Goal: Book appointment/travel/reservation

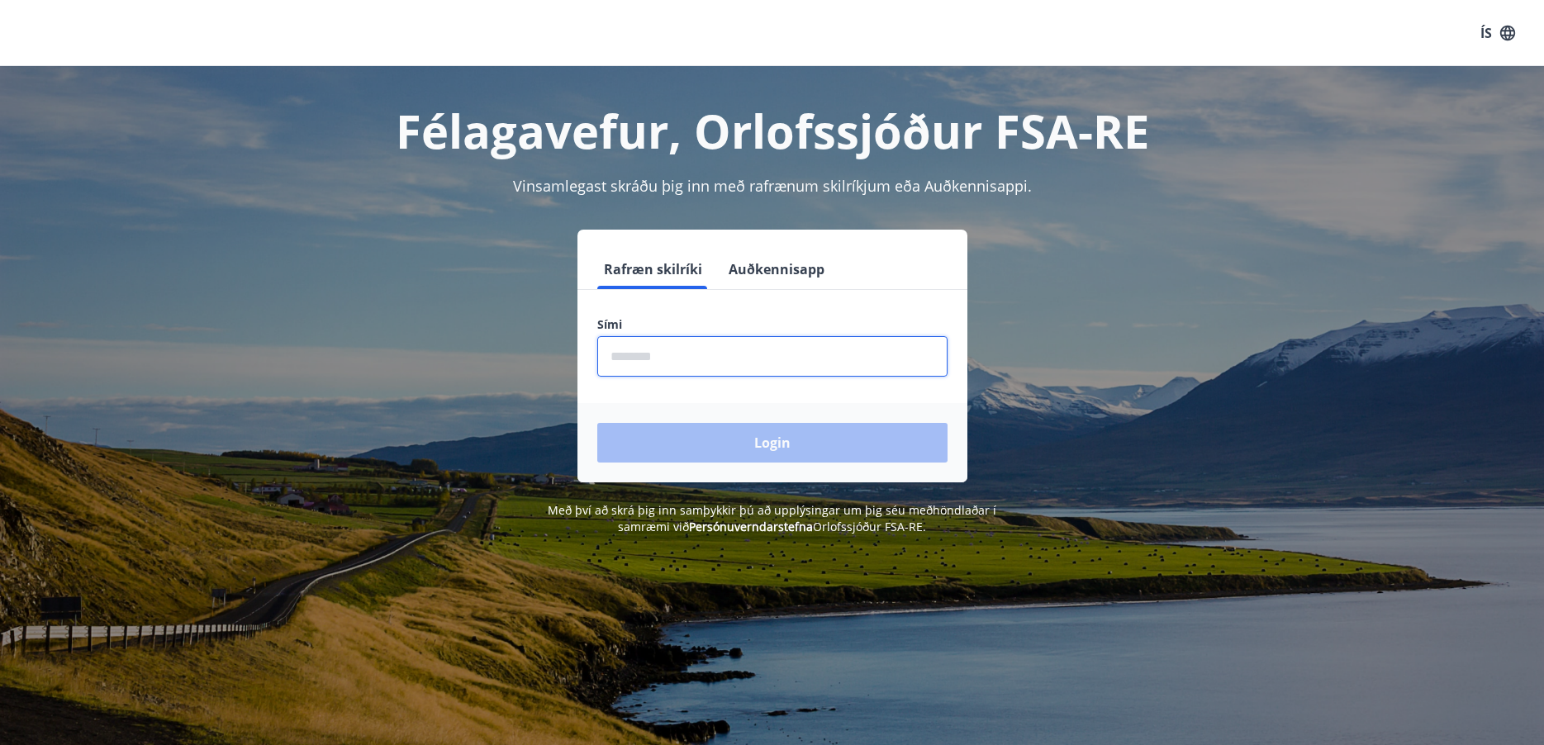
click at [713, 365] on input "phone" at bounding box center [772, 356] width 350 height 40
type input "********"
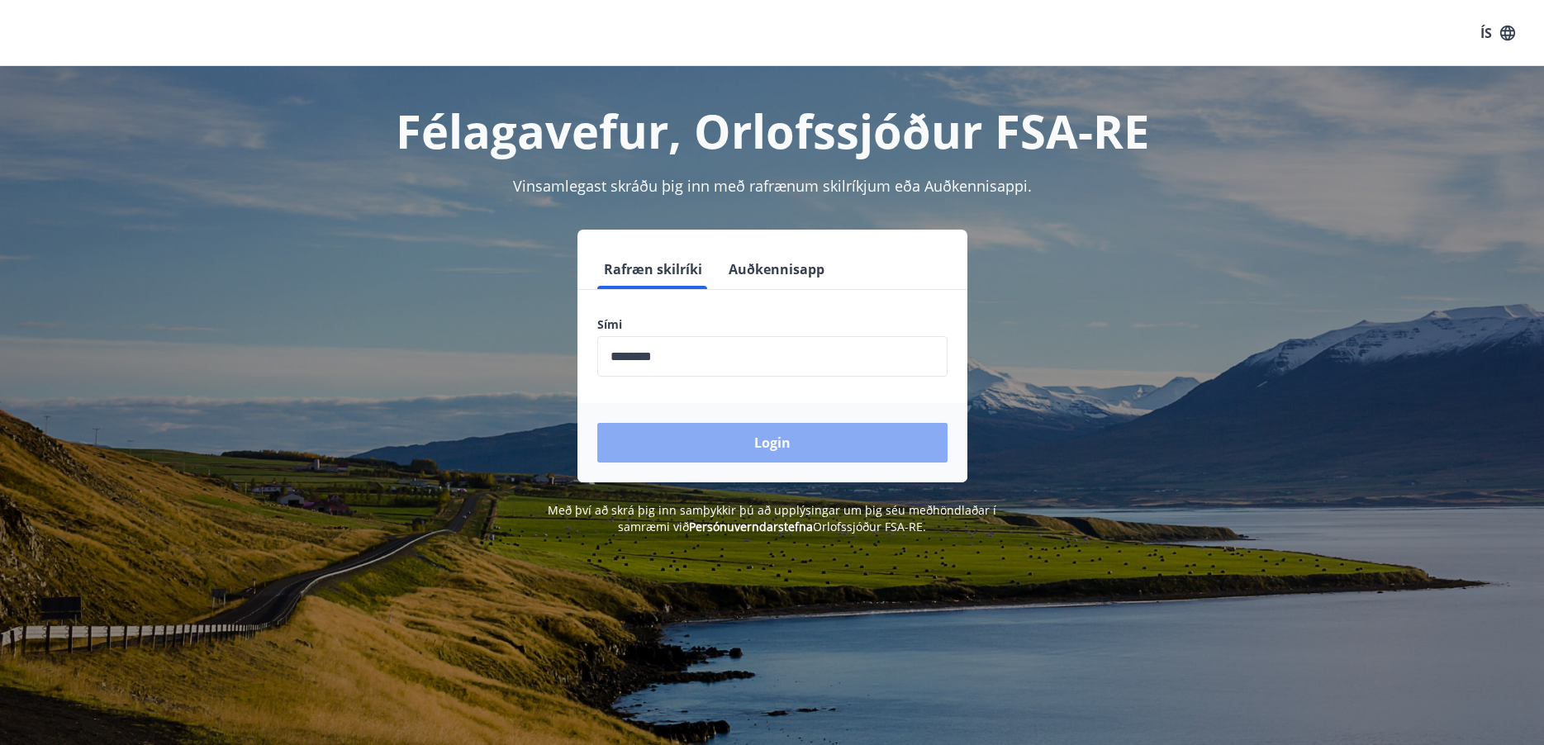
click at [712, 436] on button "Login" at bounding box center [772, 443] width 350 height 40
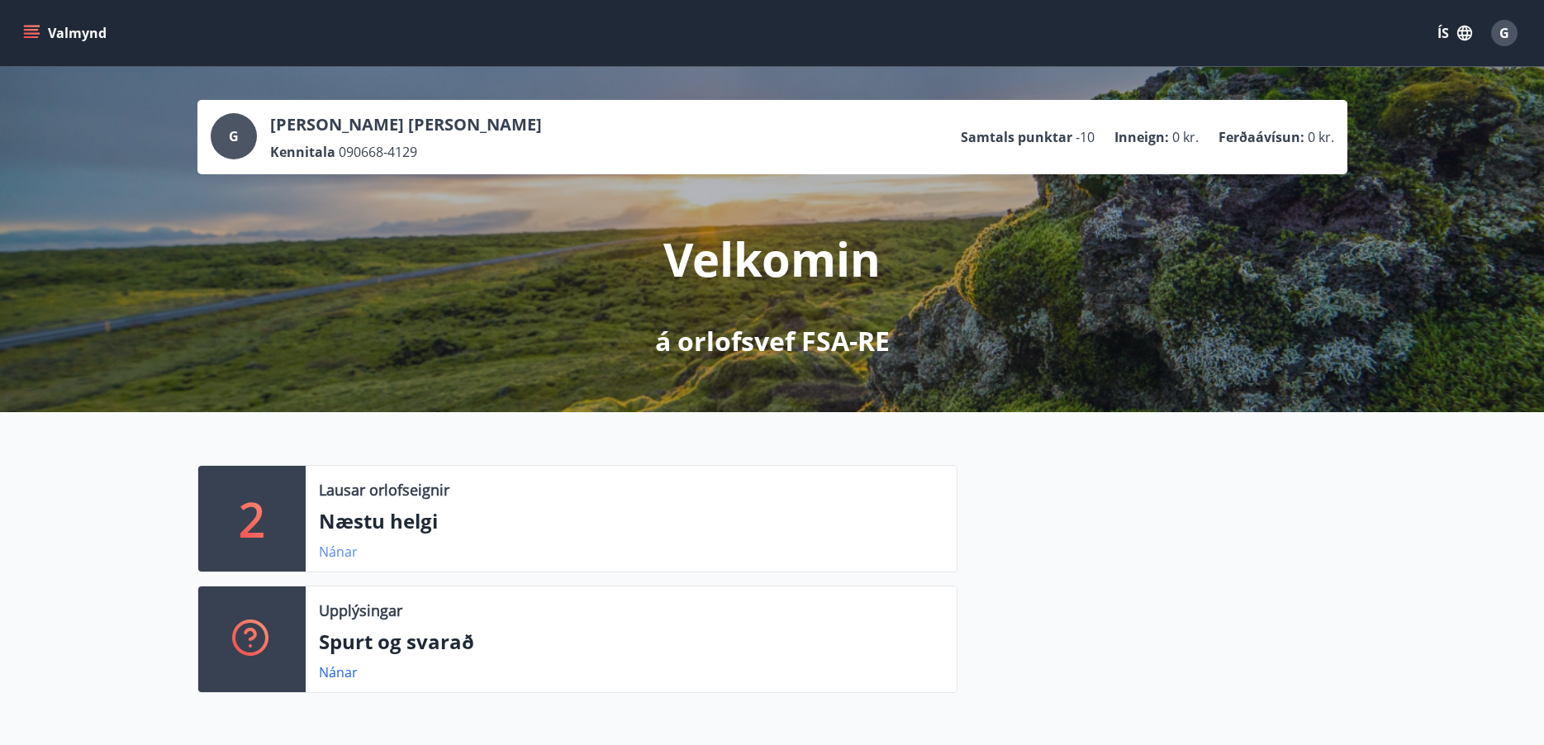
click at [334, 549] on link "Nánar" at bounding box center [338, 552] width 39 height 18
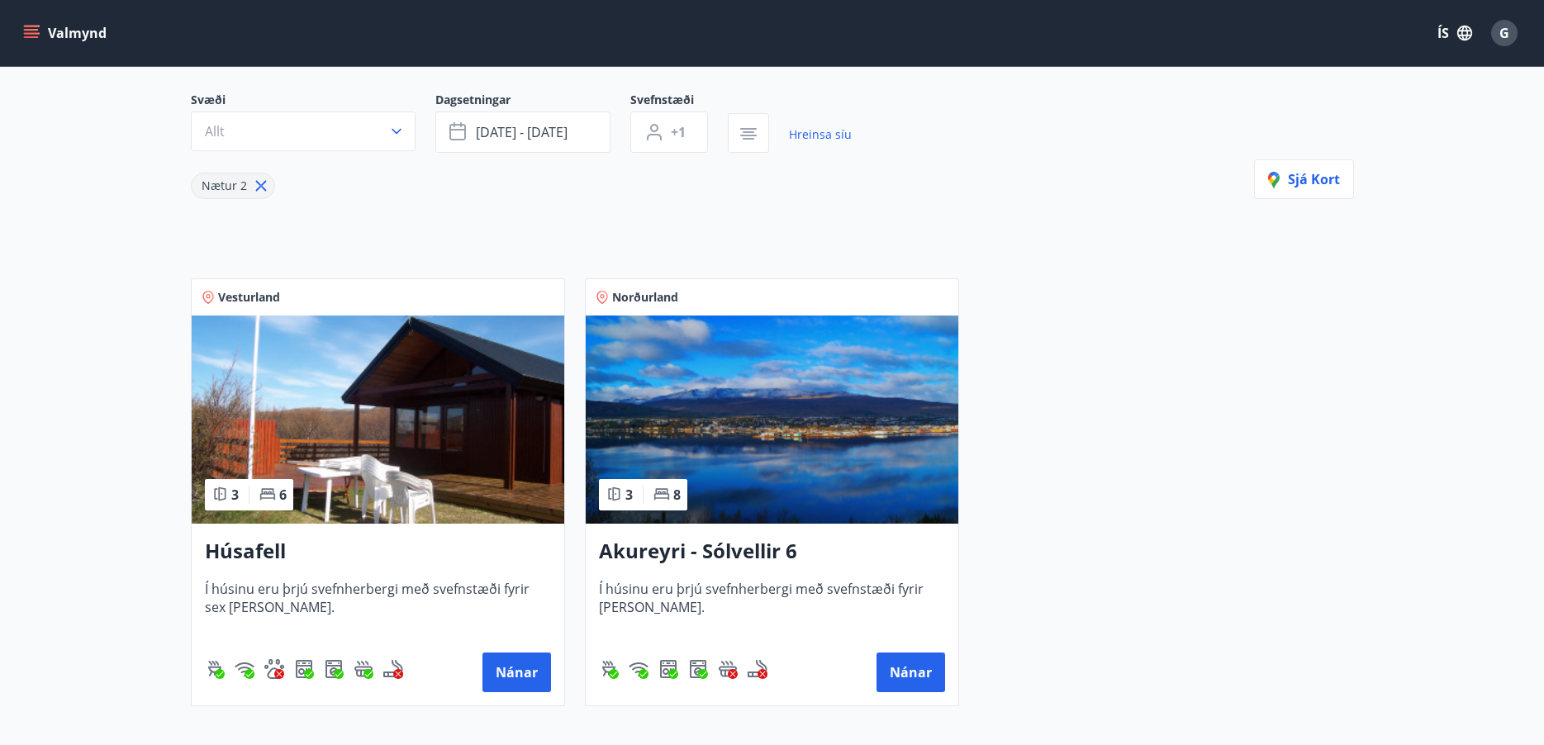
scroll to position [320, 0]
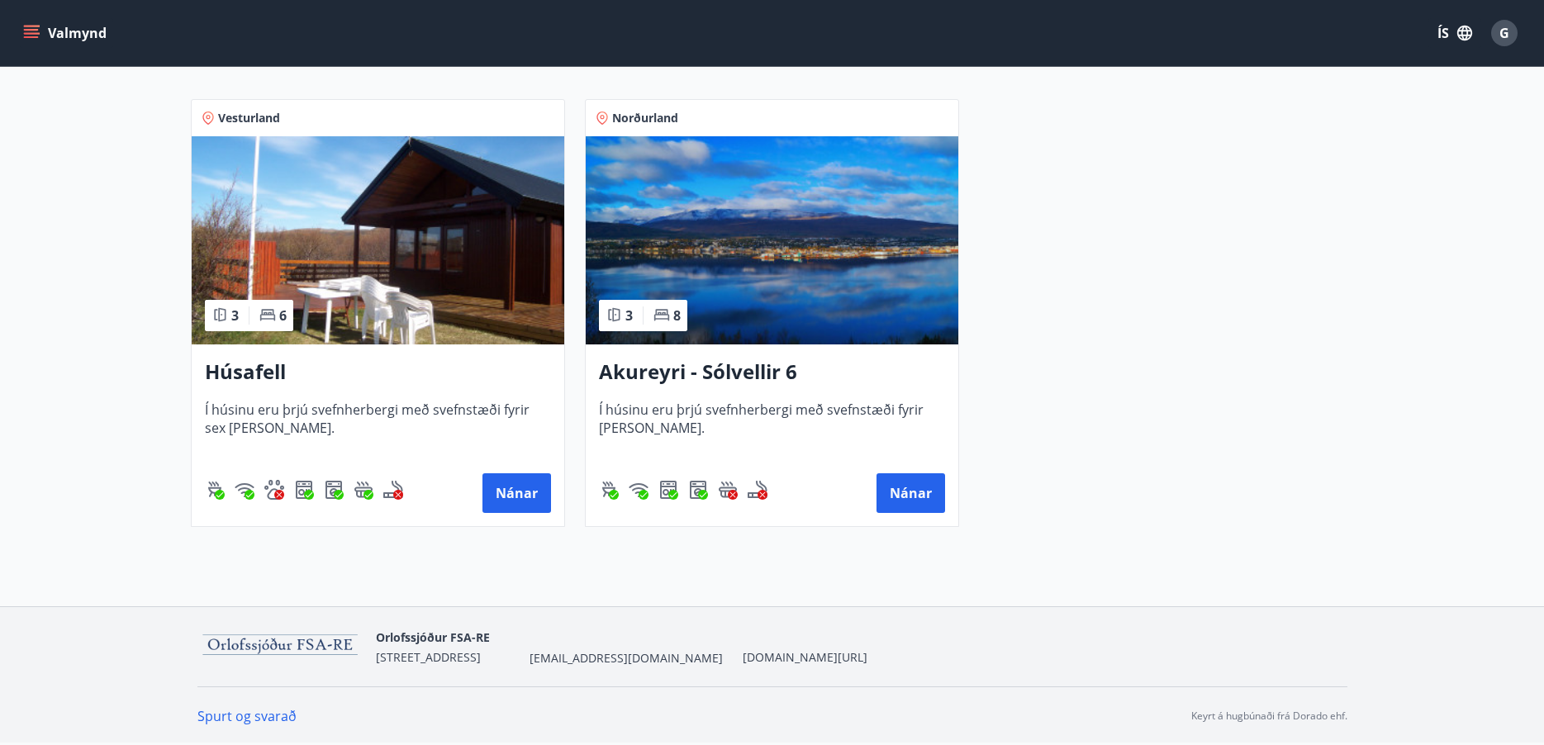
click at [770, 269] on img at bounding box center [772, 240] width 373 height 208
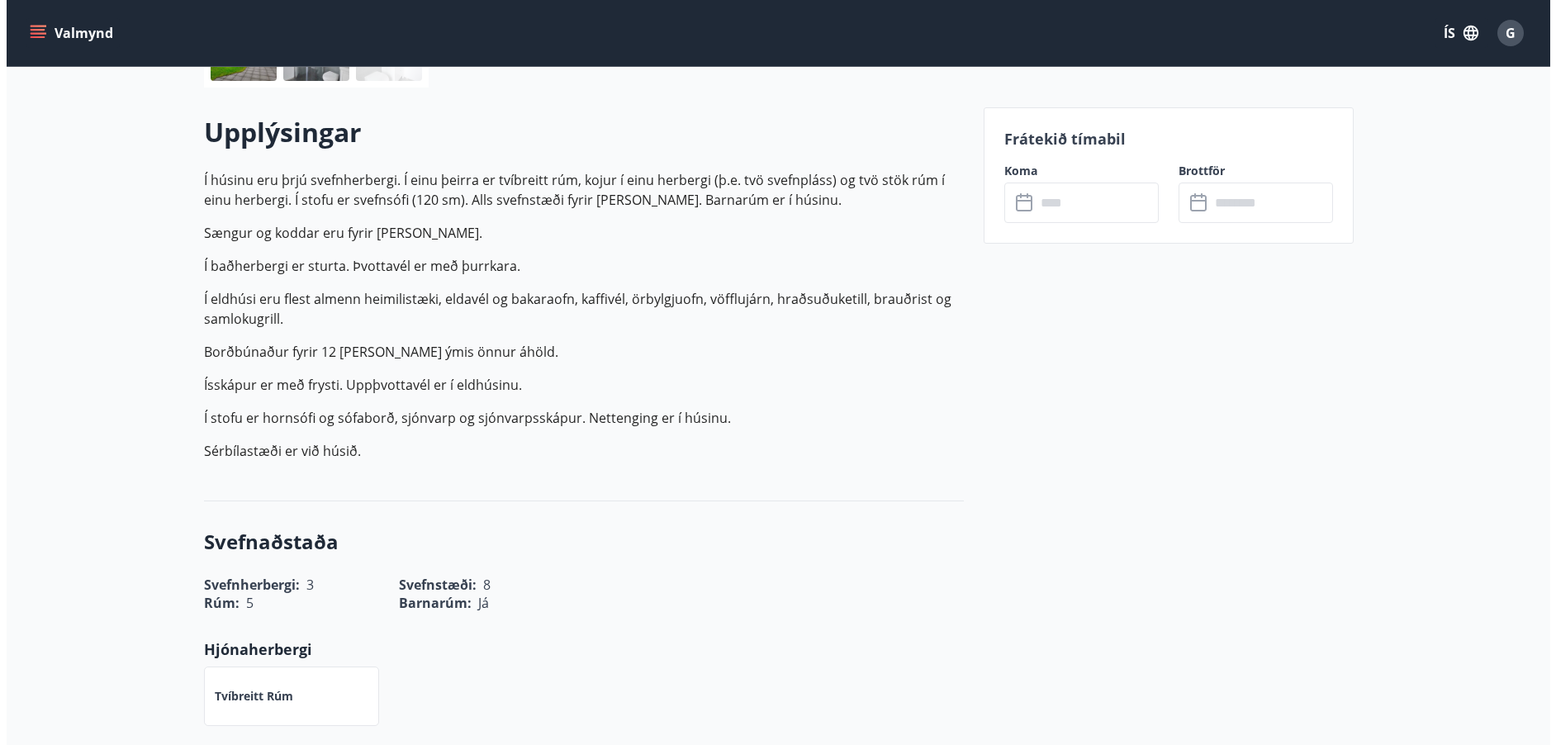
scroll to position [383, 0]
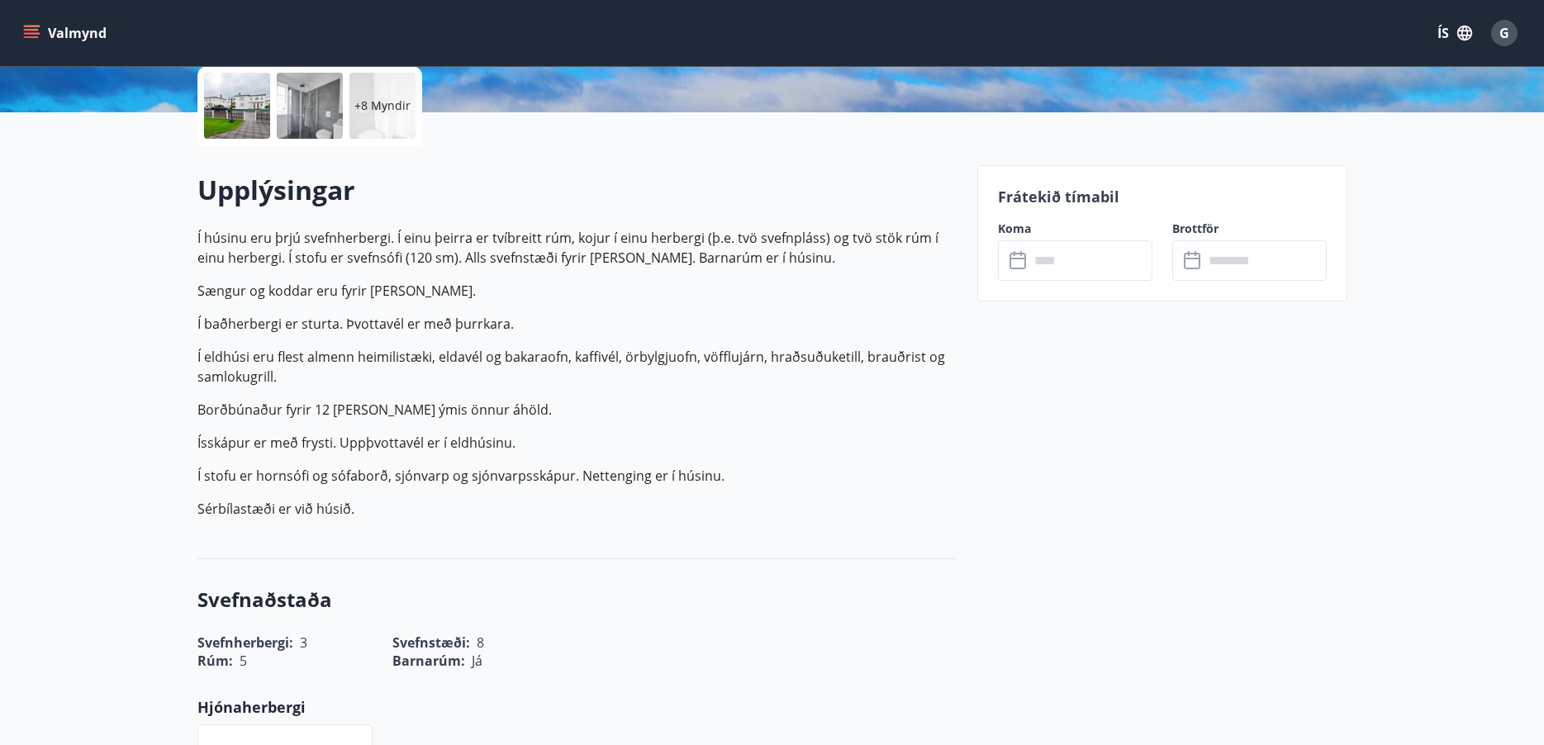
click at [1091, 245] on input "text" at bounding box center [1090, 260] width 123 height 40
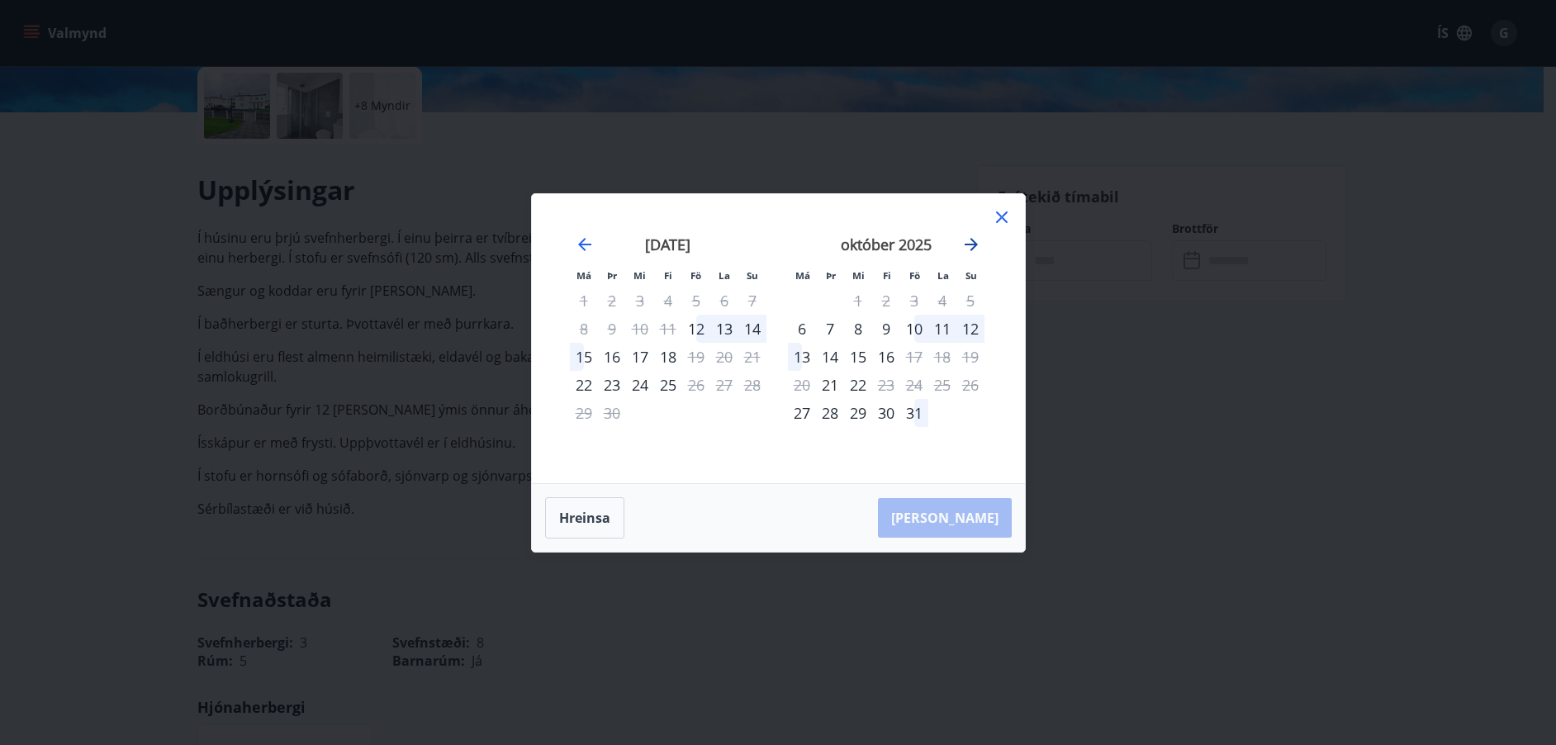
click at [972, 244] on icon "Move forward to switch to the next month." at bounding box center [971, 244] width 13 height 13
click at [966, 240] on icon "Move forward to switch to the next month." at bounding box center [972, 245] width 20 height 20
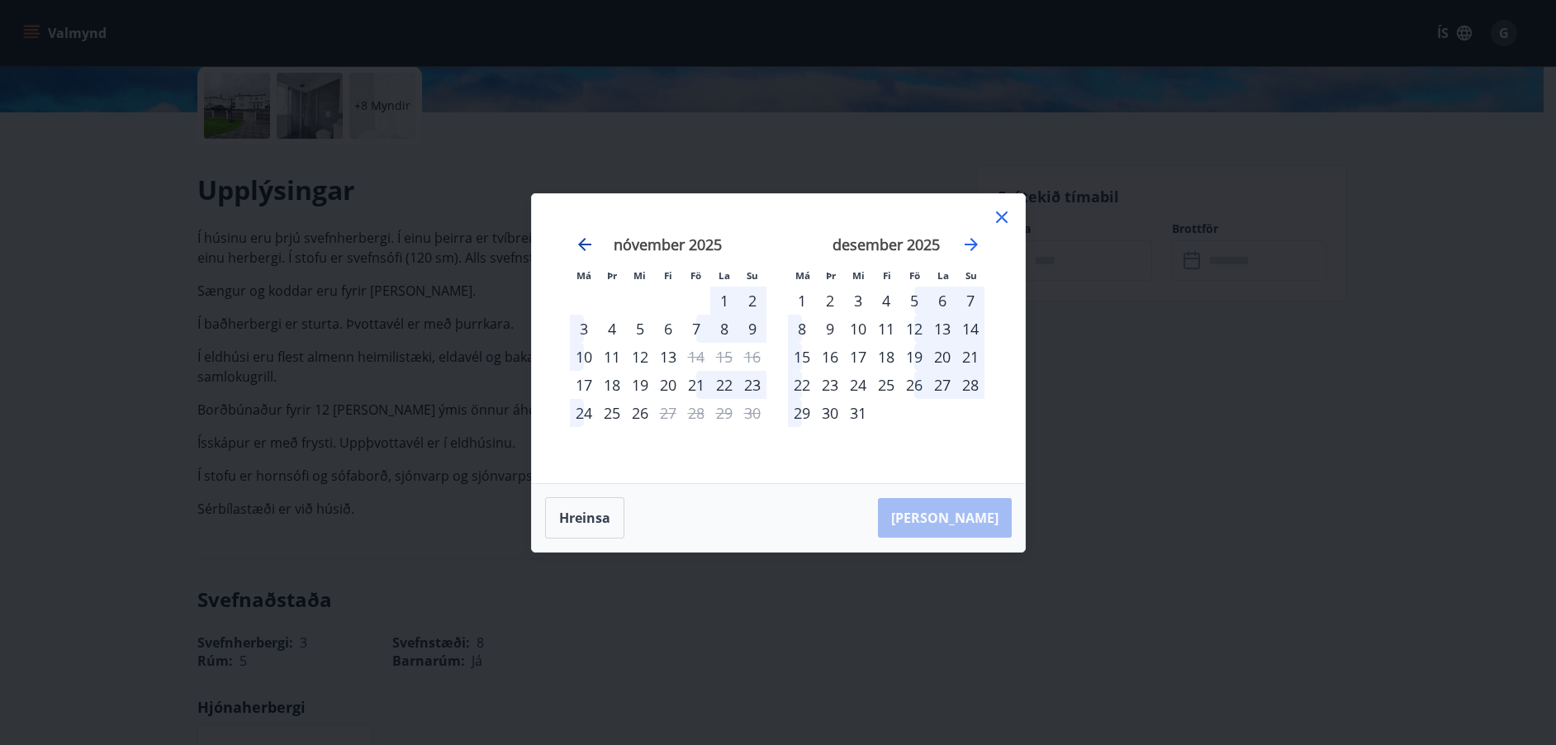
click at [582, 252] on icon "Move backward to switch to the previous month." at bounding box center [585, 245] width 20 height 20
